Goal: Check status

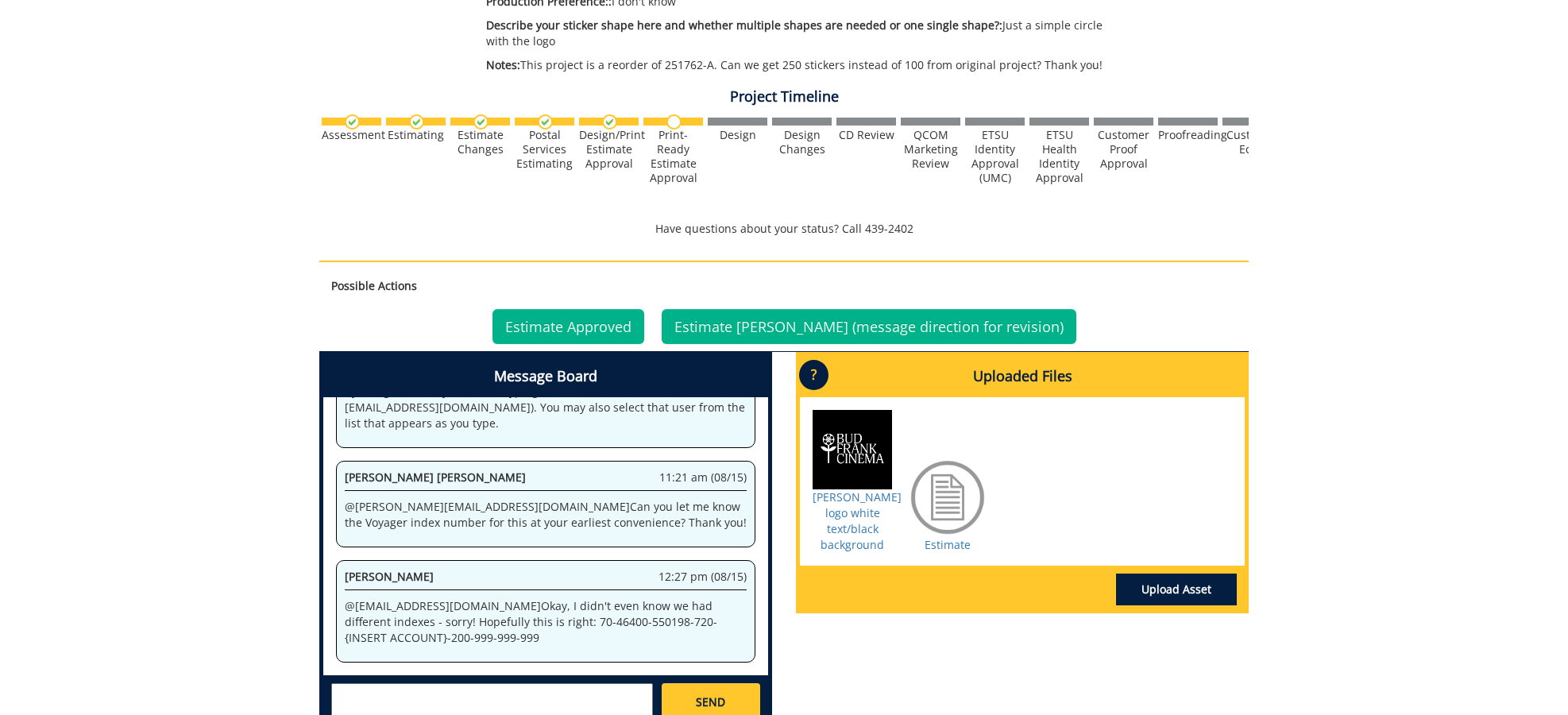
scroll to position [436, 0]
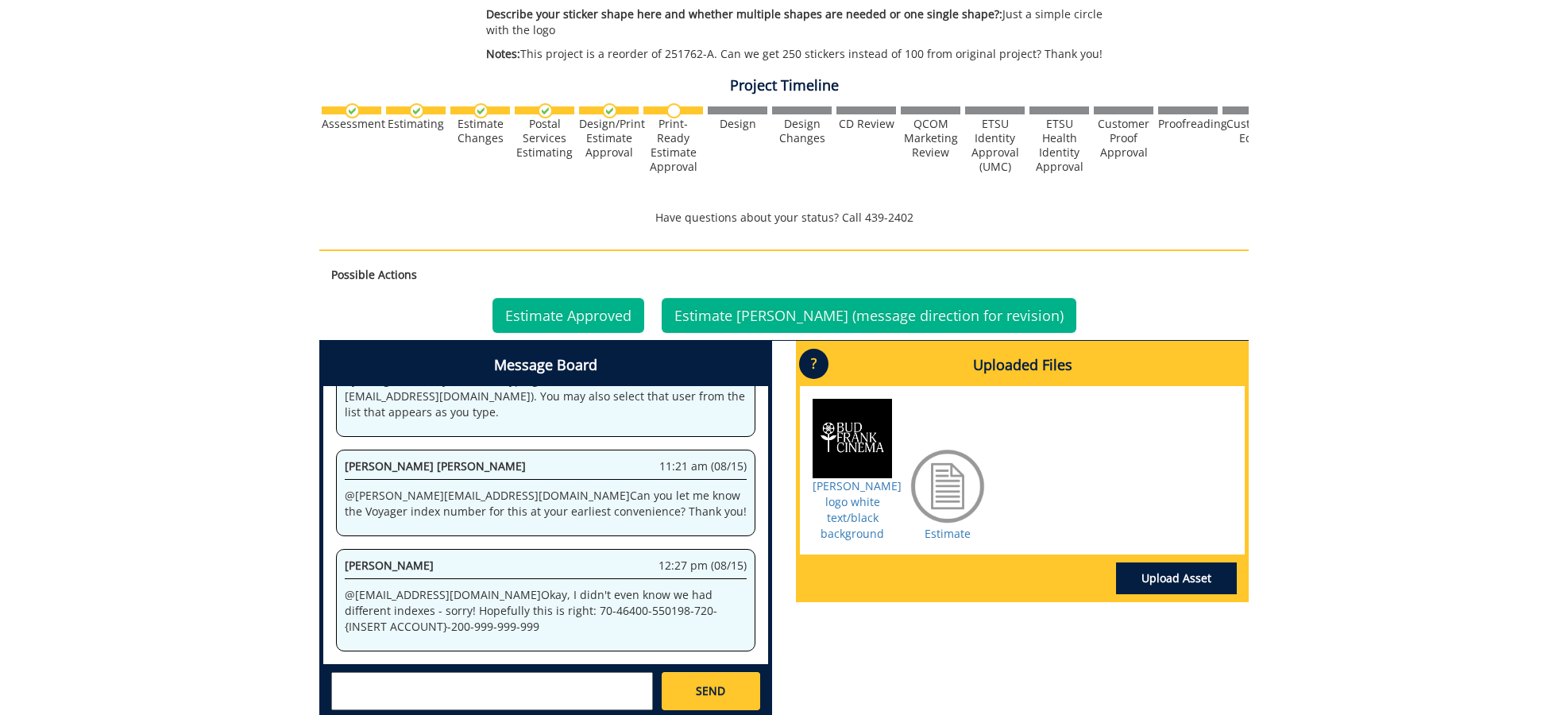
click at [945, 488] on div at bounding box center [948, 486] width 79 height 79
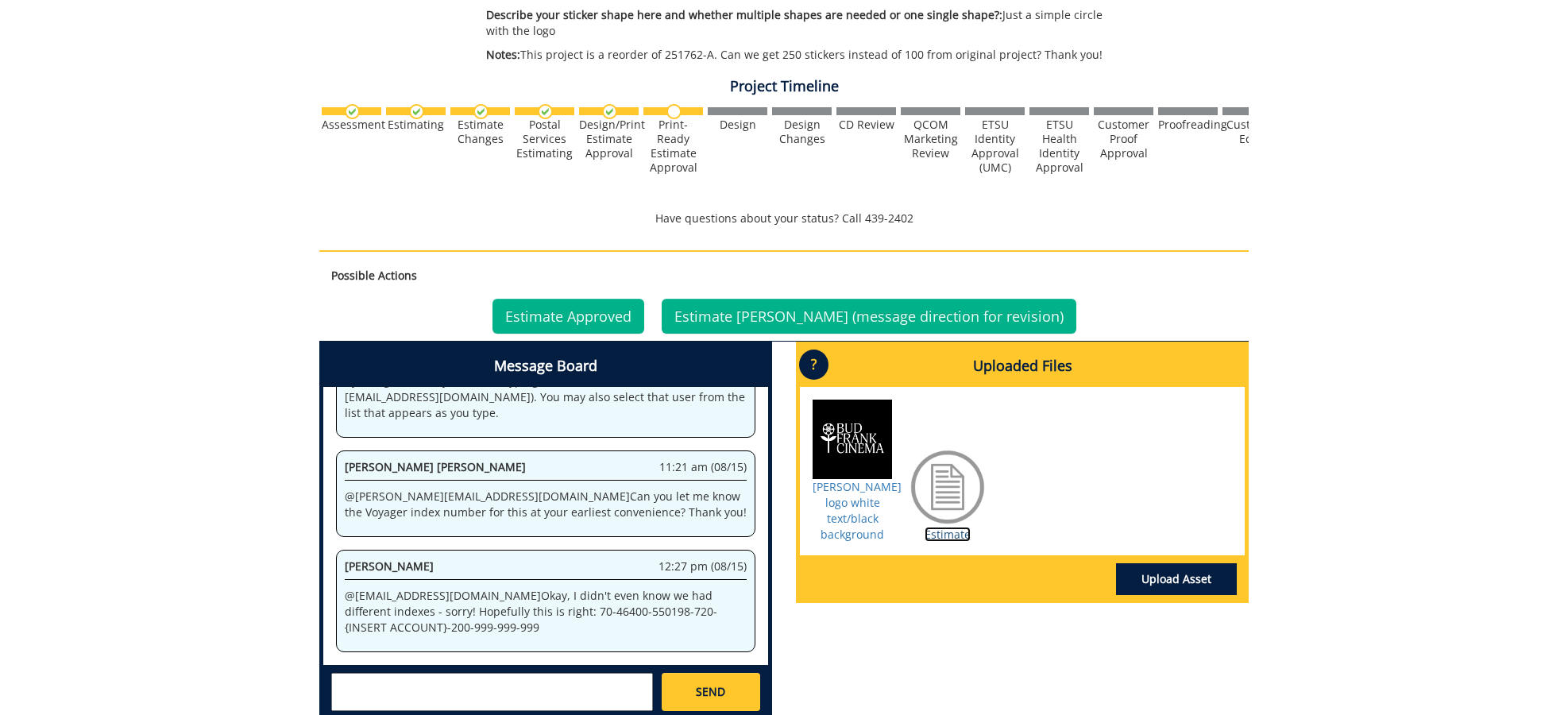
click at [944, 532] on link "Estimate" at bounding box center [948, 534] width 46 height 15
click at [600, 318] on link "Estimate Approved" at bounding box center [568, 317] width 152 height 35
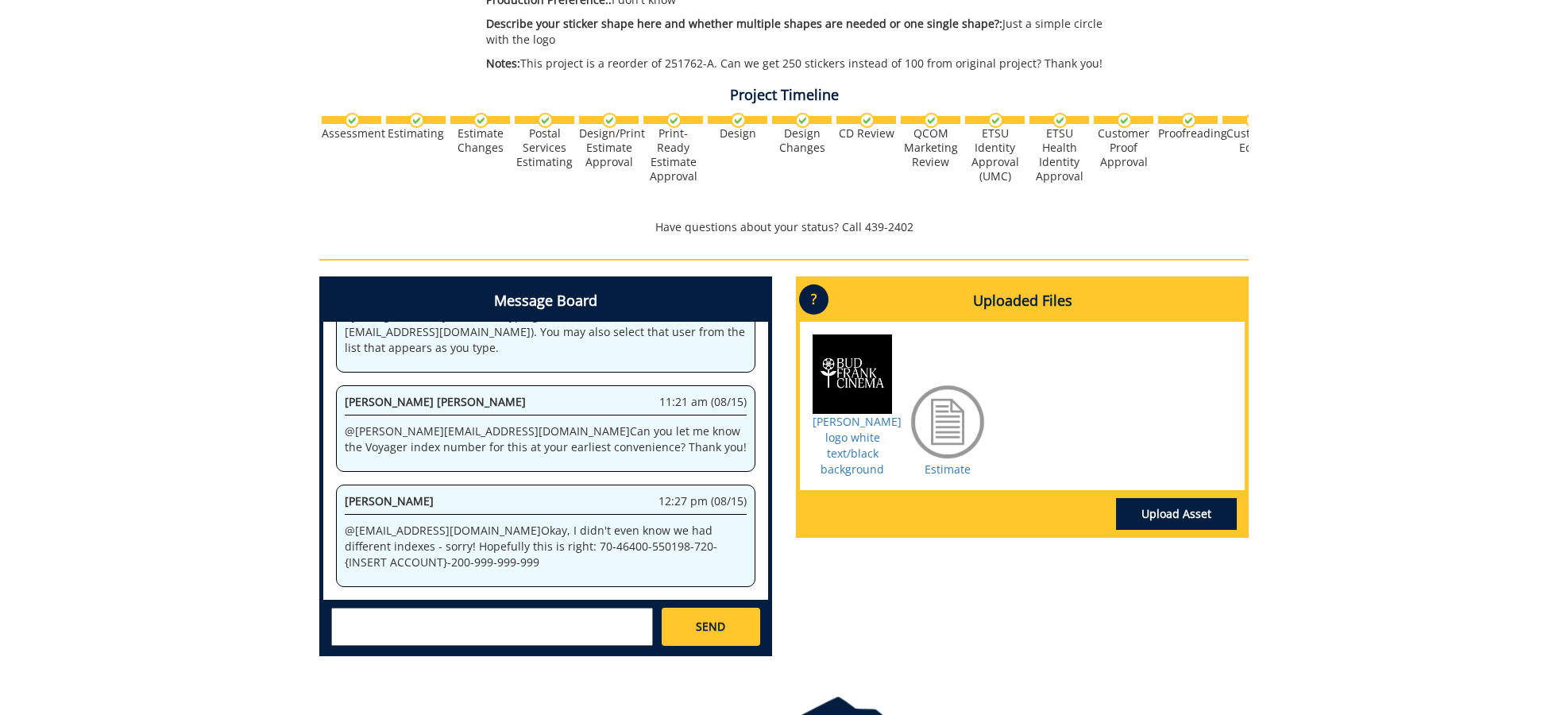
scroll to position [435, 0]
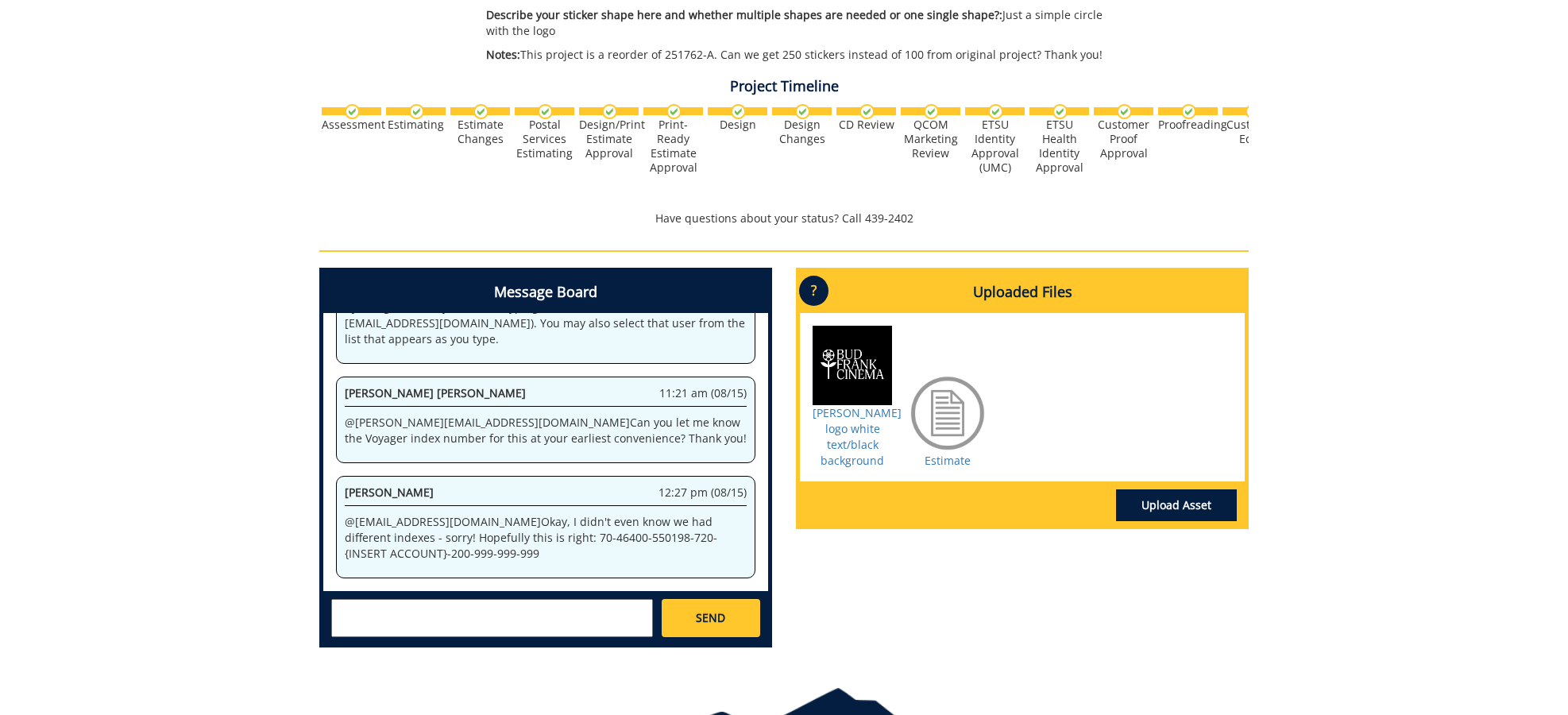
click at [936, 425] on div at bounding box center [948, 413] width 79 height 79
click at [941, 463] on link "Estimate" at bounding box center [948, 460] width 46 height 15
